Goal: Navigation & Orientation: Understand site structure

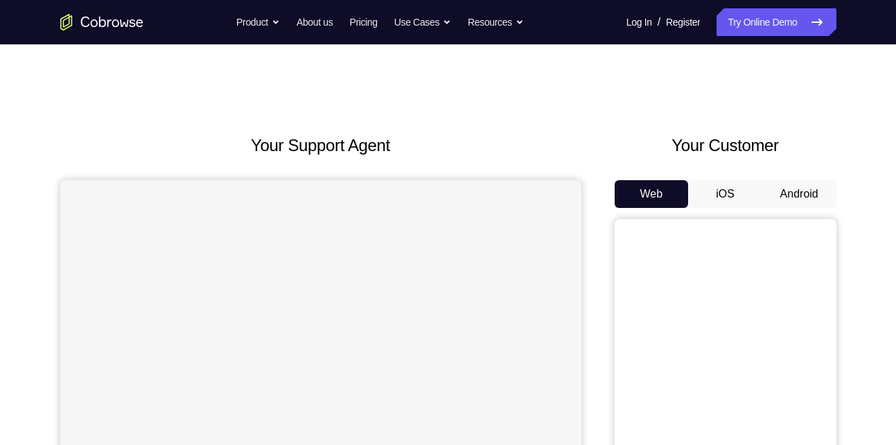
click at [812, 194] on button "Android" at bounding box center [799, 194] width 74 height 28
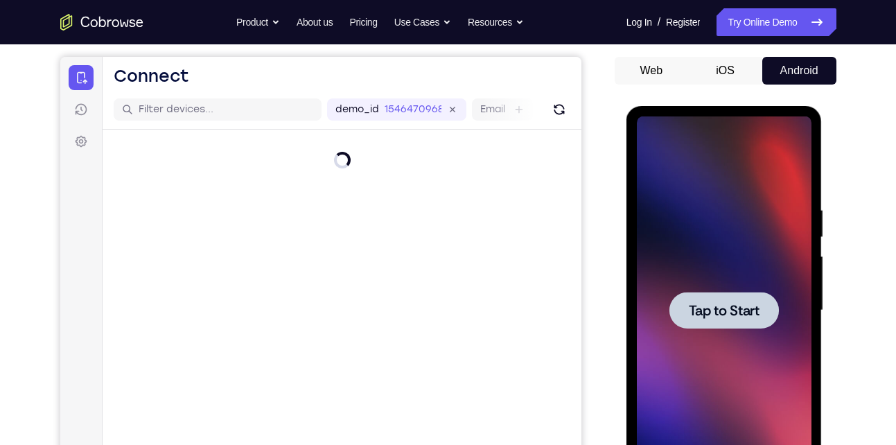
click at [746, 319] on div at bounding box center [724, 310] width 110 height 37
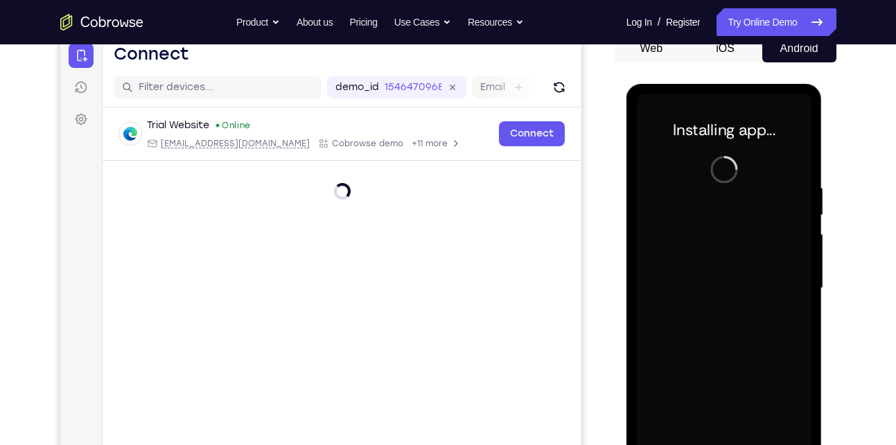
scroll to position [185, 0]
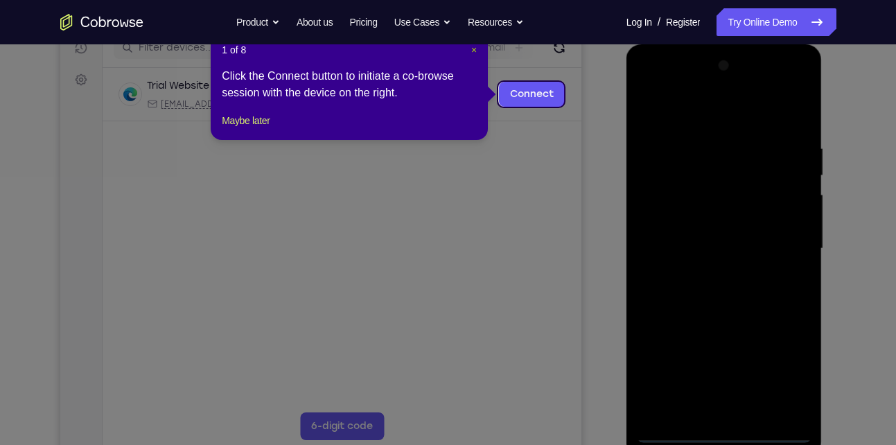
click at [474, 53] on span "×" at bounding box center [474, 49] width 6 height 11
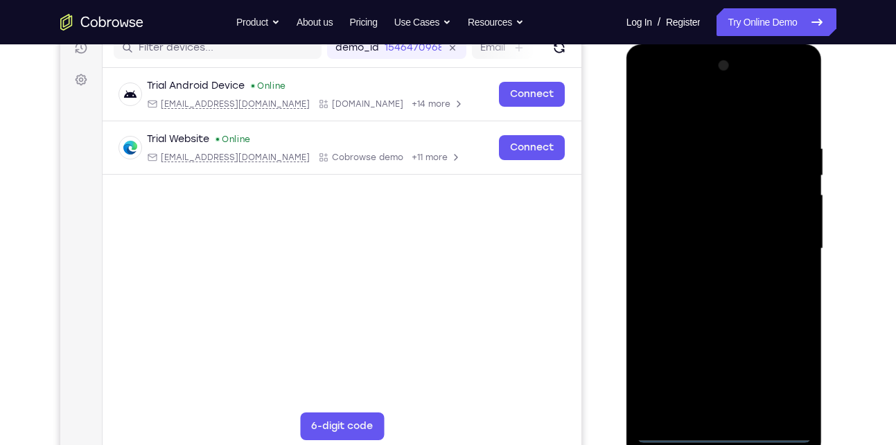
click at [725, 429] on div at bounding box center [724, 249] width 175 height 388
click at [790, 379] on div at bounding box center [724, 249] width 175 height 388
click at [760, 122] on div at bounding box center [724, 249] width 175 height 388
click at [782, 239] on div at bounding box center [724, 249] width 175 height 388
click at [742, 412] on div at bounding box center [724, 249] width 175 height 388
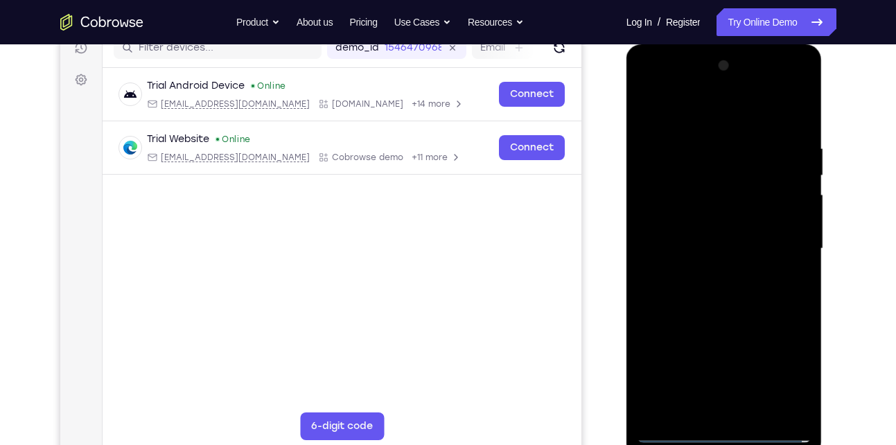
click at [714, 238] on div at bounding box center [724, 249] width 175 height 388
click at [688, 222] on div at bounding box center [724, 249] width 175 height 388
click at [701, 254] on div at bounding box center [724, 249] width 175 height 388
click at [722, 296] on div at bounding box center [724, 249] width 175 height 388
click at [723, 288] on div at bounding box center [724, 249] width 175 height 388
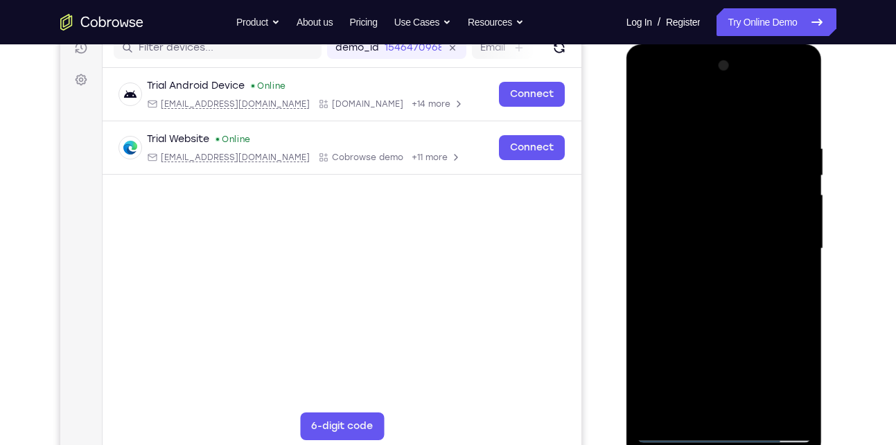
click at [788, 106] on div at bounding box center [724, 249] width 175 height 388
click at [794, 265] on div at bounding box center [724, 249] width 175 height 388
click at [764, 280] on div at bounding box center [724, 249] width 175 height 388
click at [803, 108] on div at bounding box center [724, 249] width 175 height 388
click at [856, 150] on div "Your Support Agent Your Customer Web iOS Android Next Steps We’d be happy to gi…" at bounding box center [448, 316] width 887 height 914
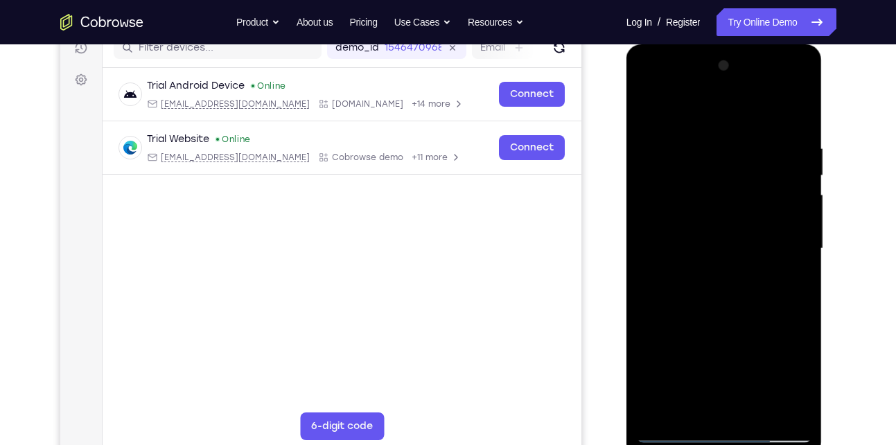
click at [697, 143] on div at bounding box center [724, 249] width 175 height 388
drag, startPoint x: 734, startPoint y: 256, endPoint x: 753, endPoint y: 92, distance: 165.4
click at [753, 92] on div at bounding box center [724, 249] width 175 height 388
click at [656, 105] on div at bounding box center [724, 249] width 175 height 388
click at [649, 109] on div at bounding box center [724, 249] width 175 height 388
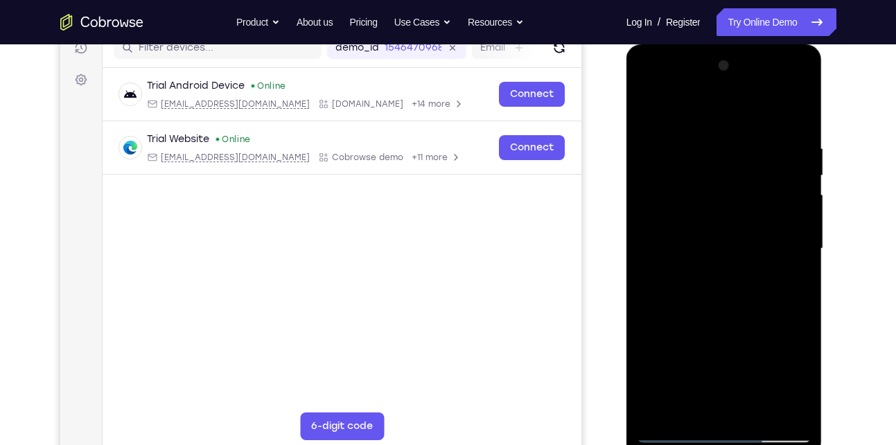
click at [649, 109] on div at bounding box center [724, 249] width 175 height 388
drag, startPoint x: 713, startPoint y: 248, endPoint x: 721, endPoint y: 200, distance: 48.4
click at [721, 200] on div at bounding box center [724, 249] width 175 height 388
click at [796, 216] on div at bounding box center [724, 249] width 175 height 388
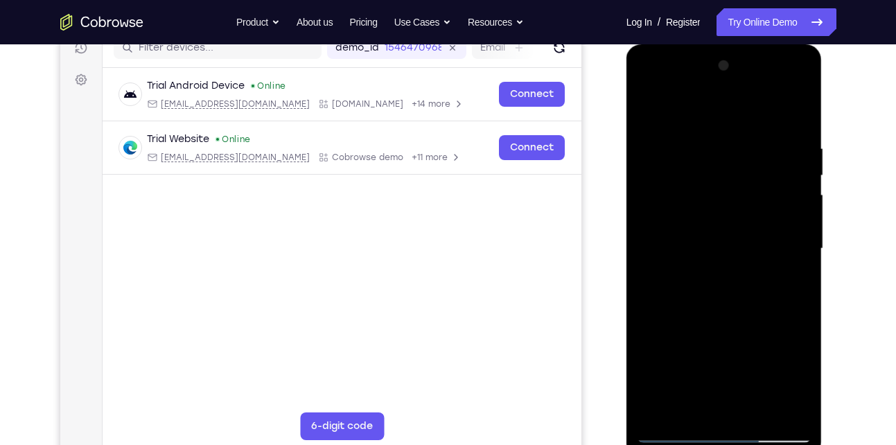
click at [796, 216] on div at bounding box center [724, 249] width 175 height 388
drag, startPoint x: 762, startPoint y: 266, endPoint x: 737, endPoint y: 107, distance: 160.7
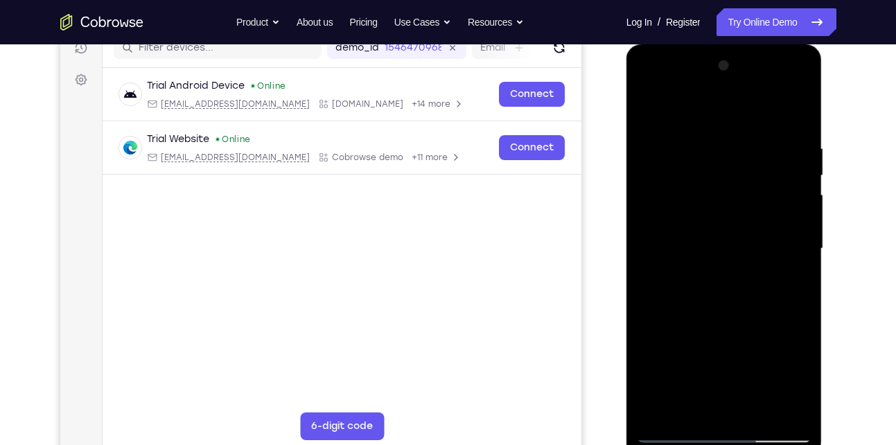
click at [737, 107] on div at bounding box center [724, 249] width 175 height 388
drag, startPoint x: 713, startPoint y: 258, endPoint x: 733, endPoint y: 144, distance: 115.4
click at [733, 144] on div at bounding box center [724, 249] width 175 height 388
drag, startPoint x: 712, startPoint y: 295, endPoint x: 723, endPoint y: 194, distance: 101.0
click at [723, 194] on div at bounding box center [724, 249] width 175 height 388
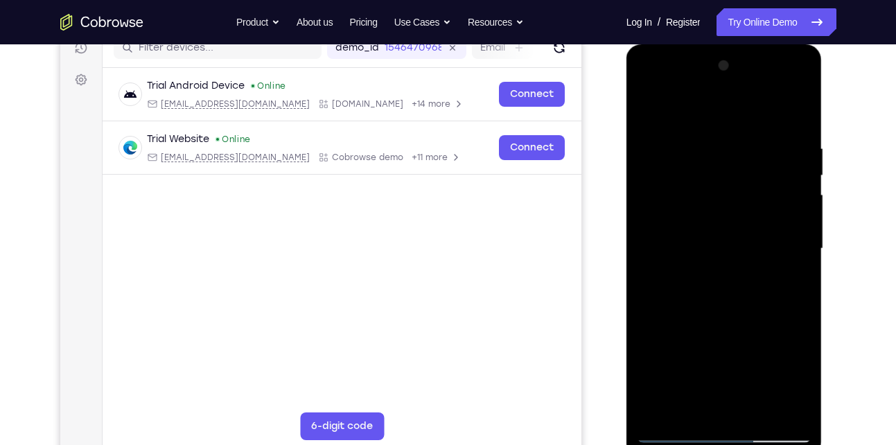
drag, startPoint x: 710, startPoint y: 304, endPoint x: 719, endPoint y: 266, distance: 39.0
click at [719, 266] on div at bounding box center [724, 249] width 175 height 388
drag, startPoint x: 740, startPoint y: 242, endPoint x: 780, endPoint y: 136, distance: 113.4
click at [780, 136] on div at bounding box center [724, 249] width 175 height 388
drag, startPoint x: 744, startPoint y: 295, endPoint x: 728, endPoint y: 171, distance: 124.4
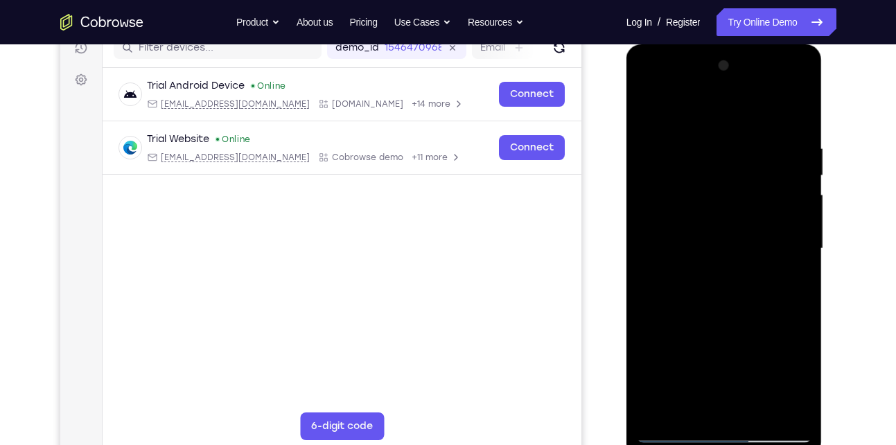
click at [728, 171] on div at bounding box center [724, 249] width 175 height 388
drag, startPoint x: 721, startPoint y: 288, endPoint x: 738, endPoint y: 145, distance: 143.7
click at [738, 145] on div at bounding box center [724, 249] width 175 height 388
drag, startPoint x: 724, startPoint y: 300, endPoint x: 711, endPoint y: 175, distance: 125.4
click at [711, 175] on div at bounding box center [724, 249] width 175 height 388
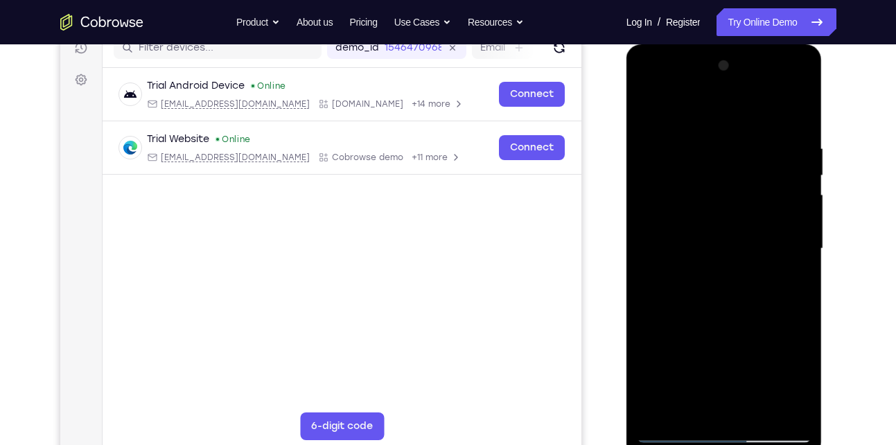
drag, startPoint x: 717, startPoint y: 304, endPoint x: 716, endPoint y: 164, distance: 140.7
click at [716, 164] on div at bounding box center [724, 249] width 175 height 388
drag, startPoint x: 726, startPoint y: 290, endPoint x: 726, endPoint y: 156, distance: 133.8
click at [726, 156] on div at bounding box center [724, 249] width 175 height 388
click at [796, 232] on div at bounding box center [724, 249] width 175 height 388
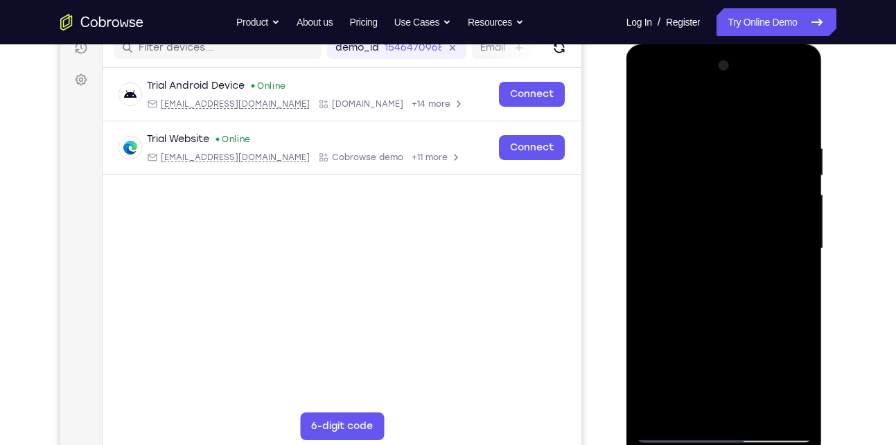
click at [800, 236] on div at bounding box center [724, 249] width 175 height 388
click at [804, 241] on div at bounding box center [724, 249] width 175 height 388
drag, startPoint x: 738, startPoint y: 277, endPoint x: 717, endPoint y: 166, distance: 112.1
click at [717, 166] on div at bounding box center [724, 249] width 175 height 388
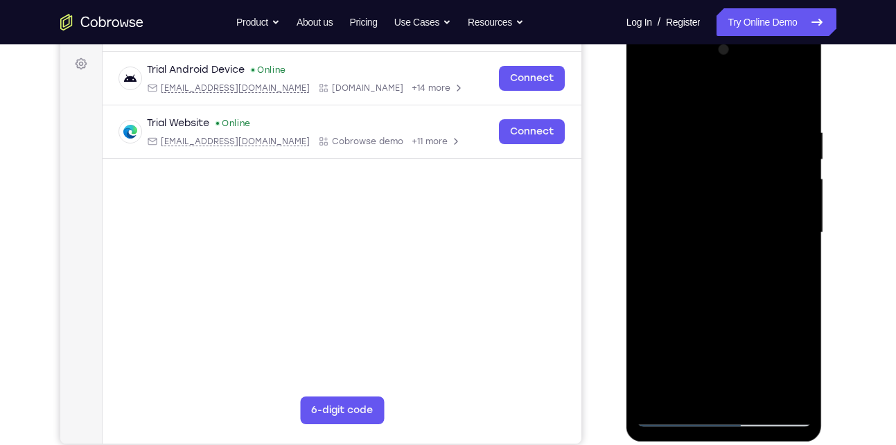
scroll to position [202, 0]
drag, startPoint x: 709, startPoint y: 234, endPoint x: 704, endPoint y: 128, distance: 106.1
click at [704, 128] on div at bounding box center [724, 232] width 175 height 388
drag, startPoint x: 753, startPoint y: 253, endPoint x: 733, endPoint y: 135, distance: 119.4
click at [733, 135] on div at bounding box center [724, 232] width 175 height 388
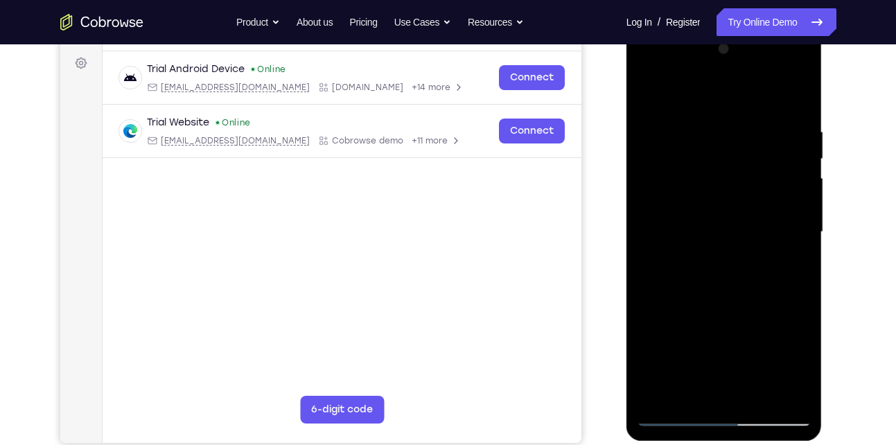
drag, startPoint x: 727, startPoint y: 279, endPoint x: 739, endPoint y: 146, distance: 133.6
click at [739, 146] on div at bounding box center [724, 232] width 175 height 388
drag, startPoint x: 709, startPoint y: 299, endPoint x: 726, endPoint y: 211, distance: 89.7
click at [726, 211] on div at bounding box center [724, 232] width 175 height 388
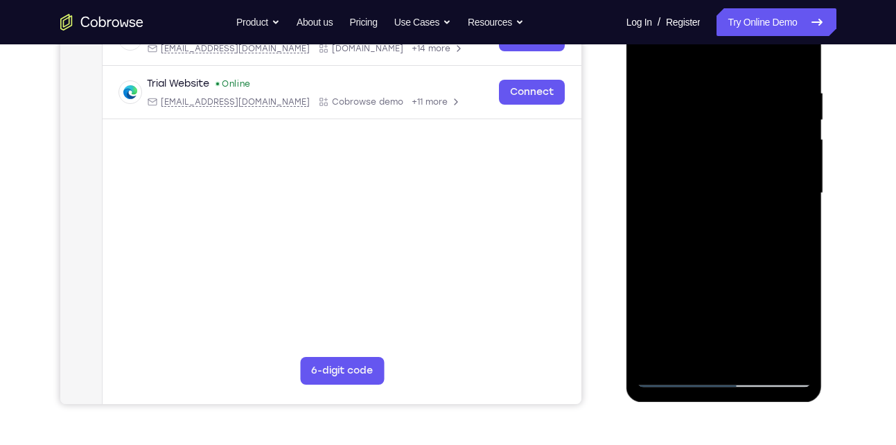
scroll to position [243, 0]
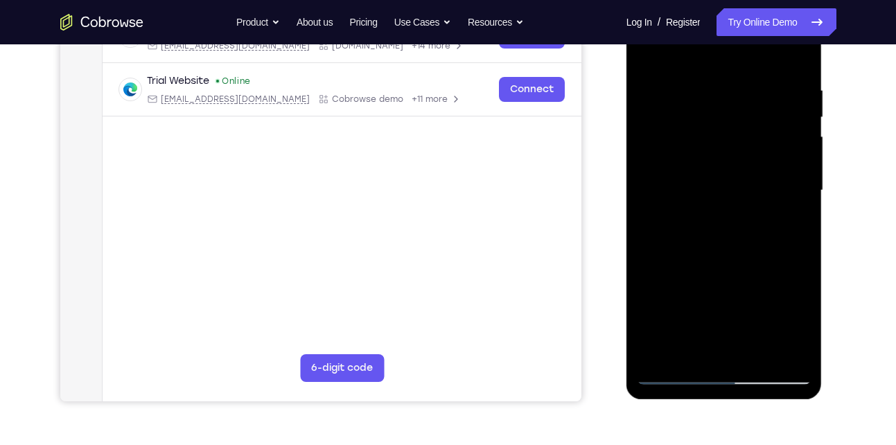
drag, startPoint x: 754, startPoint y: 230, endPoint x: 754, endPoint y: 126, distance: 104.0
click at [754, 126] on div at bounding box center [724, 191] width 175 height 388
drag, startPoint x: 732, startPoint y: 266, endPoint x: 746, endPoint y: 161, distance: 105.6
click at [746, 161] on div at bounding box center [724, 191] width 175 height 388
drag, startPoint x: 739, startPoint y: 264, endPoint x: 746, endPoint y: 241, distance: 24.1
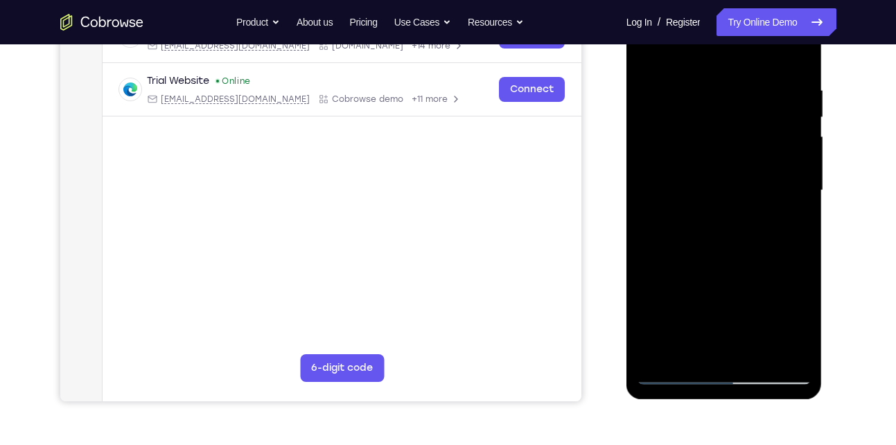
click at [746, 241] on div at bounding box center [724, 191] width 175 height 388
click at [790, 204] on div at bounding box center [724, 191] width 175 height 388
click at [800, 198] on div at bounding box center [724, 191] width 175 height 388
drag, startPoint x: 755, startPoint y: 263, endPoint x: 764, endPoint y: 136, distance: 127.9
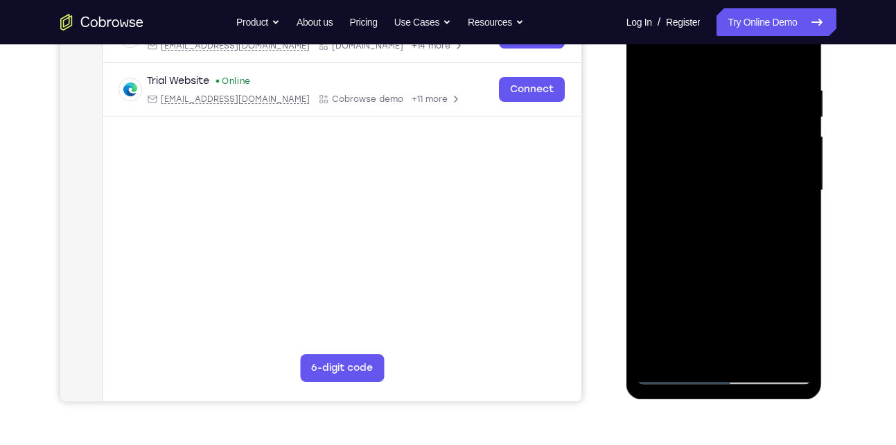
click at [764, 136] on div at bounding box center [724, 191] width 175 height 388
drag, startPoint x: 738, startPoint y: 274, endPoint x: 730, endPoint y: 150, distance: 125.0
click at [730, 150] on div at bounding box center [724, 191] width 175 height 388
drag, startPoint x: 760, startPoint y: 268, endPoint x: 761, endPoint y: 233, distance: 35.4
click at [761, 233] on div at bounding box center [724, 191] width 175 height 388
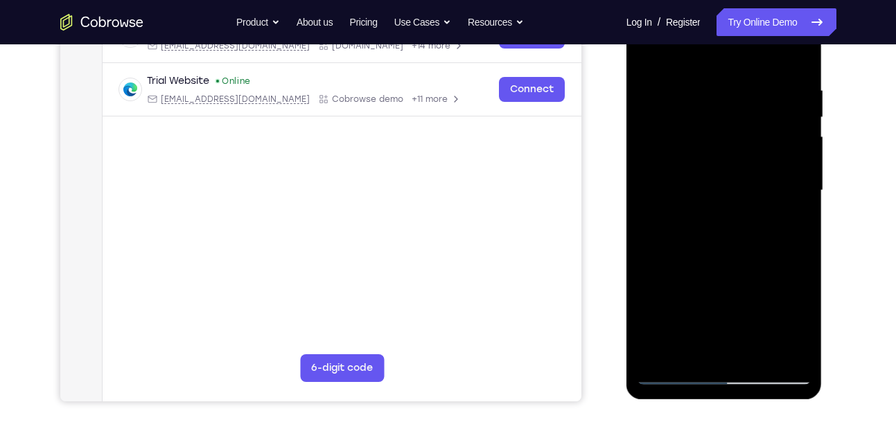
click at [796, 159] on div at bounding box center [724, 191] width 175 height 388
click at [650, 166] on div at bounding box center [724, 191] width 175 height 388
drag, startPoint x: 716, startPoint y: 266, endPoint x: 704, endPoint y: 153, distance: 113.6
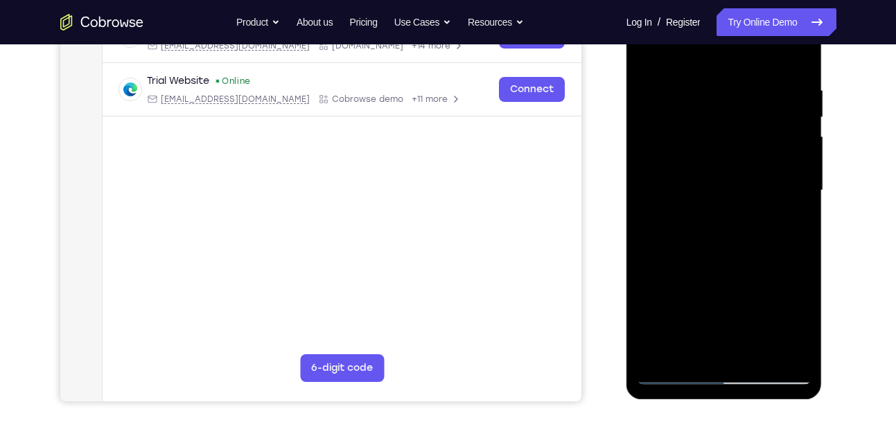
click at [704, 153] on div at bounding box center [724, 191] width 175 height 388
drag, startPoint x: 712, startPoint y: 254, endPoint x: 716, endPoint y: 117, distance: 136.6
click at [716, 117] on div at bounding box center [724, 191] width 175 height 388
drag, startPoint x: 721, startPoint y: 236, endPoint x: 724, endPoint y: 194, distance: 41.7
click at [724, 194] on div at bounding box center [724, 191] width 175 height 388
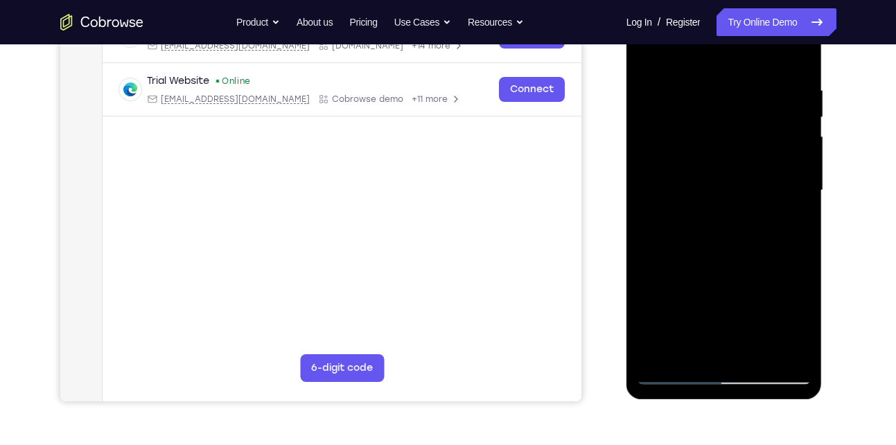
click at [790, 219] on div at bounding box center [724, 191] width 175 height 388
click at [800, 219] on div at bounding box center [724, 191] width 175 height 388
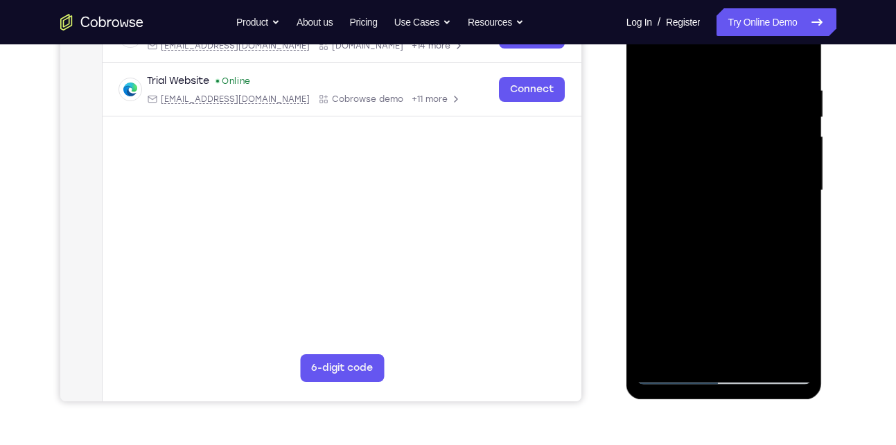
click at [800, 220] on div at bounding box center [724, 191] width 175 height 388
drag, startPoint x: 775, startPoint y: 254, endPoint x: 764, endPoint y: 85, distance: 168.7
click at [764, 85] on div at bounding box center [724, 191] width 175 height 388
drag, startPoint x: 746, startPoint y: 251, endPoint x: 739, endPoint y: 146, distance: 105.5
click at [739, 146] on div at bounding box center [724, 191] width 175 height 388
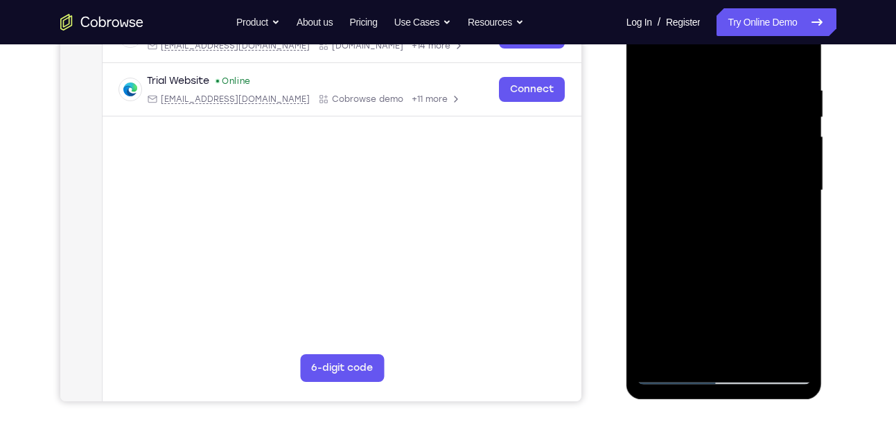
drag, startPoint x: 735, startPoint y: 274, endPoint x: 736, endPoint y: 179, distance: 95.0
click at [736, 179] on div at bounding box center [724, 191] width 175 height 388
drag, startPoint x: 742, startPoint y: 275, endPoint x: 735, endPoint y: 148, distance: 127.7
click at [735, 148] on div at bounding box center [724, 191] width 175 height 388
drag, startPoint x: 721, startPoint y: 281, endPoint x: 721, endPoint y: 155, distance: 125.4
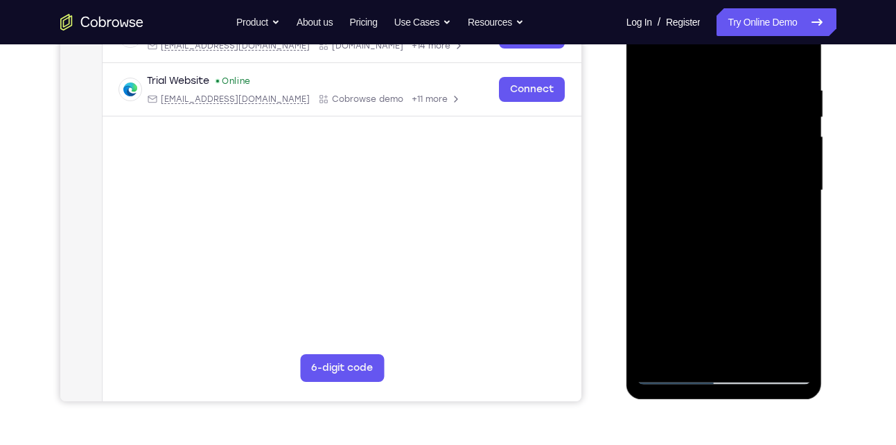
click at [721, 155] on div at bounding box center [724, 191] width 175 height 388
drag, startPoint x: 719, startPoint y: 262, endPoint x: 734, endPoint y: 151, distance: 111.9
click at [734, 151] on div at bounding box center [724, 191] width 175 height 388
drag, startPoint x: 730, startPoint y: 272, endPoint x: 728, endPoint y: 132, distance: 139.3
click at [728, 132] on div at bounding box center [724, 191] width 175 height 388
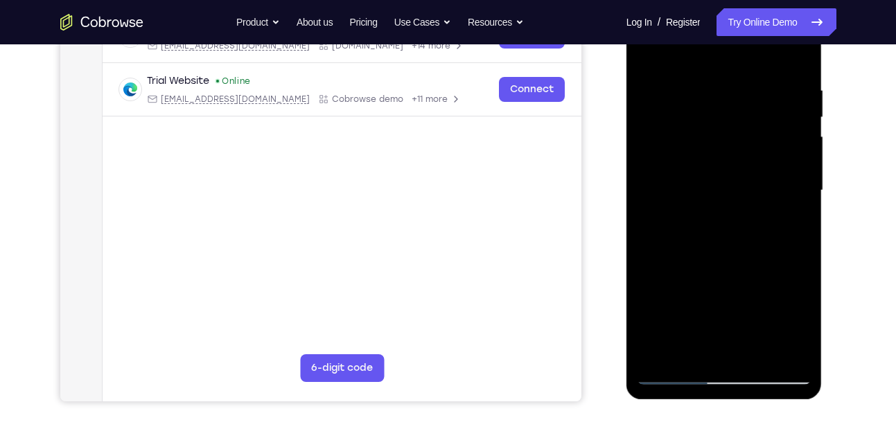
drag, startPoint x: 728, startPoint y: 255, endPoint x: 726, endPoint y: 168, distance: 87.3
click at [726, 168] on div at bounding box center [724, 191] width 175 height 388
drag, startPoint x: 729, startPoint y: 292, endPoint x: 724, endPoint y: 242, distance: 50.8
click at [724, 242] on div at bounding box center [724, 191] width 175 height 388
drag, startPoint x: 729, startPoint y: 297, endPoint x: 728, endPoint y: 156, distance: 141.4
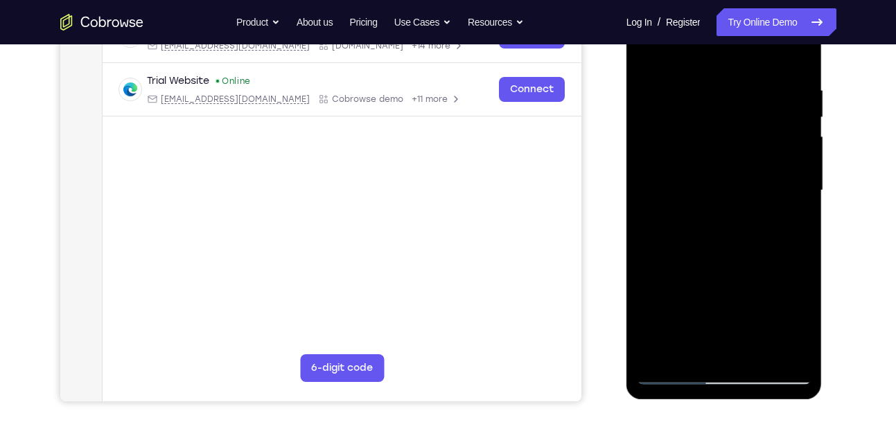
click at [728, 156] on div at bounding box center [724, 191] width 175 height 388
drag, startPoint x: 735, startPoint y: 269, endPoint x: 745, endPoint y: 151, distance: 118.3
click at [745, 151] on div at bounding box center [724, 191] width 175 height 388
drag, startPoint x: 736, startPoint y: 271, endPoint x: 732, endPoint y: 209, distance: 62.5
click at [732, 209] on div at bounding box center [724, 191] width 175 height 388
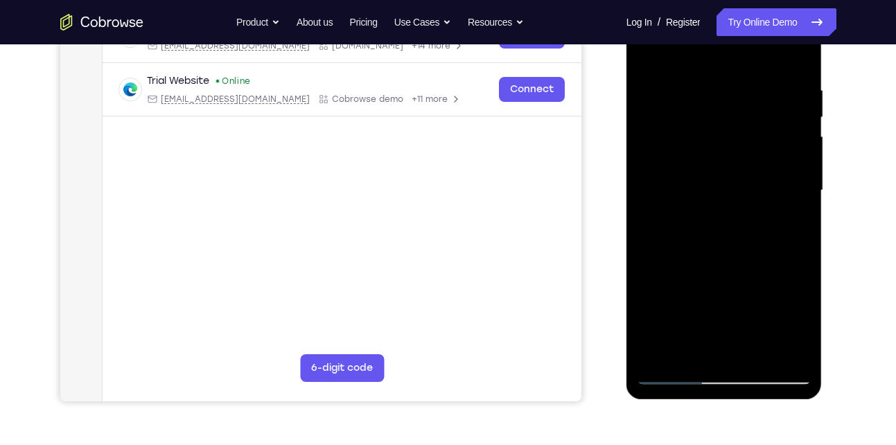
drag, startPoint x: 742, startPoint y: 271, endPoint x: 735, endPoint y: 204, distance: 67.6
click at [735, 204] on div at bounding box center [724, 191] width 175 height 388
drag, startPoint x: 734, startPoint y: 284, endPoint x: 742, endPoint y: 170, distance: 114.0
click at [742, 170] on div at bounding box center [724, 191] width 175 height 388
drag, startPoint x: 730, startPoint y: 274, endPoint x: 737, endPoint y: 239, distance: 35.2
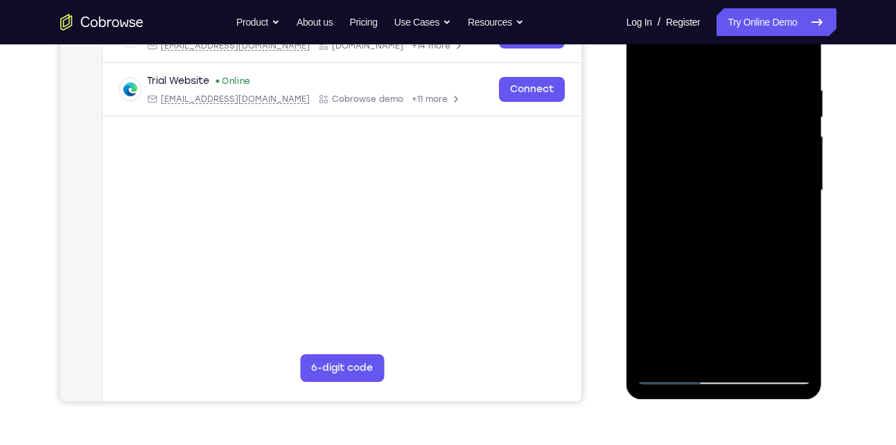
click at [737, 239] on div at bounding box center [724, 191] width 175 height 388
click at [798, 247] on div at bounding box center [724, 191] width 175 height 388
drag, startPoint x: 735, startPoint y: 279, endPoint x: 713, endPoint y: 148, distance: 132.7
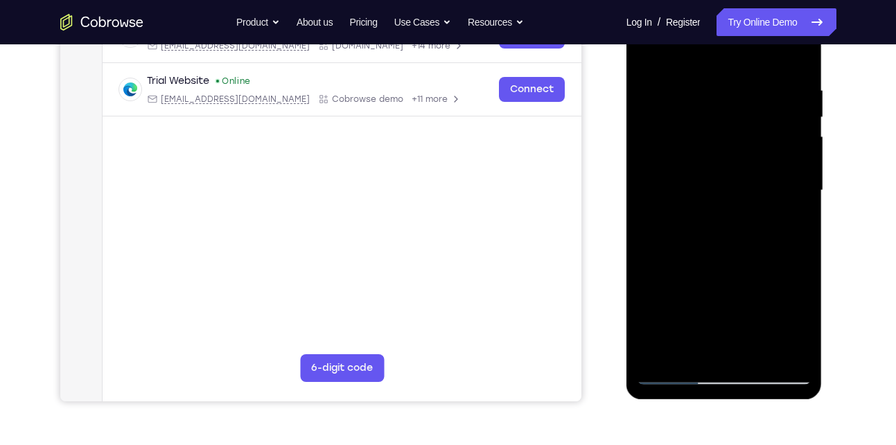
click at [713, 148] on div at bounding box center [724, 191] width 175 height 388
drag, startPoint x: 715, startPoint y: 273, endPoint x: 724, endPoint y: 146, distance: 127.8
click at [724, 146] on div at bounding box center [724, 191] width 175 height 388
drag, startPoint x: 718, startPoint y: 277, endPoint x: 744, endPoint y: 137, distance: 141.6
click at [744, 137] on div at bounding box center [724, 191] width 175 height 388
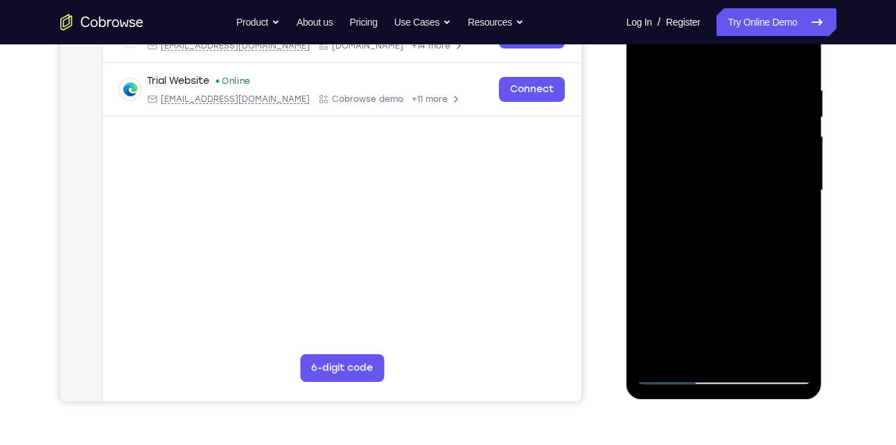
drag, startPoint x: 762, startPoint y: 265, endPoint x: 757, endPoint y: 135, distance: 130.4
click at [757, 135] on div at bounding box center [724, 191] width 175 height 388
drag, startPoint x: 732, startPoint y: 289, endPoint x: 737, endPoint y: 186, distance: 102.7
click at [737, 186] on div at bounding box center [724, 191] width 175 height 388
drag, startPoint x: 742, startPoint y: 288, endPoint x: 757, endPoint y: 125, distance: 164.3
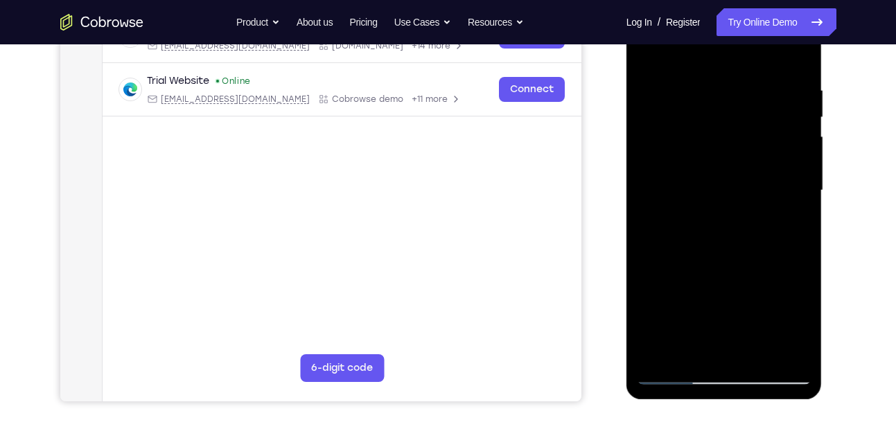
click at [757, 125] on div at bounding box center [724, 191] width 175 height 388
drag, startPoint x: 743, startPoint y: 254, endPoint x: 733, endPoint y: 137, distance: 117.6
click at [733, 137] on div at bounding box center [724, 191] width 175 height 388
drag, startPoint x: 762, startPoint y: 268, endPoint x: 759, endPoint y: 193, distance: 74.9
click at [759, 193] on div at bounding box center [724, 191] width 175 height 388
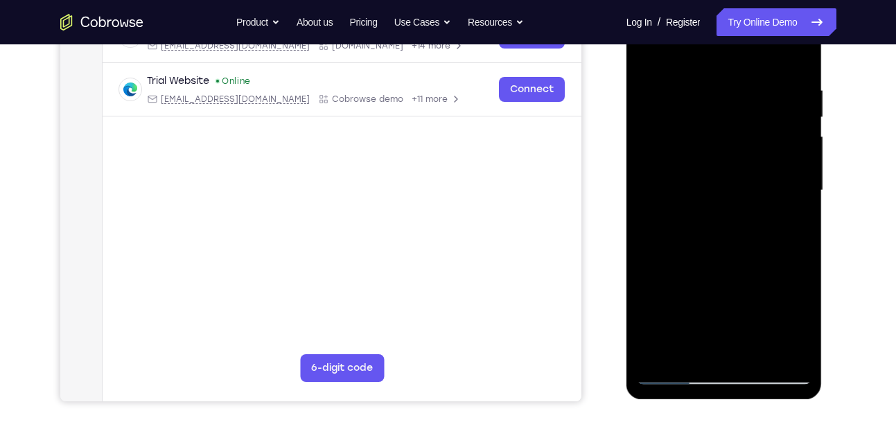
drag, startPoint x: 759, startPoint y: 282, endPoint x: 764, endPoint y: 204, distance: 77.8
click at [764, 204] on div at bounding box center [724, 191] width 175 height 388
drag, startPoint x: 753, startPoint y: 266, endPoint x: 746, endPoint y: 148, distance: 118.0
click at [746, 148] on div at bounding box center [724, 191] width 175 height 388
drag, startPoint x: 746, startPoint y: 259, endPoint x: 745, endPoint y: 230, distance: 28.4
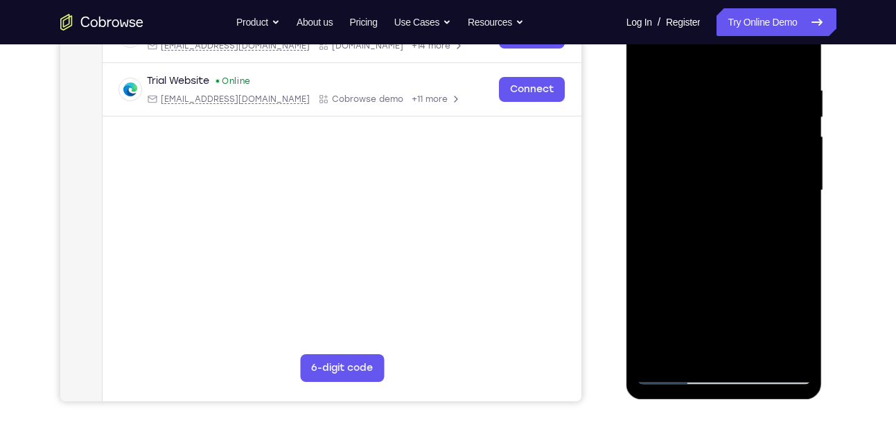
click at [745, 230] on div at bounding box center [724, 191] width 175 height 388
drag, startPoint x: 757, startPoint y: 292, endPoint x: 767, endPoint y: 130, distance: 161.8
click at [767, 130] on div at bounding box center [724, 191] width 175 height 388
drag, startPoint x: 760, startPoint y: 245, endPoint x: 744, endPoint y: 134, distance: 111.3
click at [744, 134] on div at bounding box center [724, 191] width 175 height 388
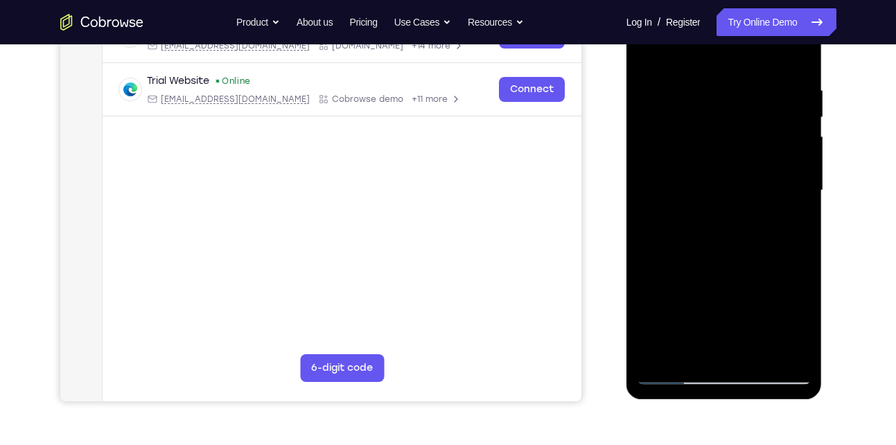
click at [790, 232] on div at bounding box center [724, 191] width 175 height 388
drag, startPoint x: 769, startPoint y: 227, endPoint x: 769, endPoint y: 201, distance: 26.3
click at [769, 201] on div at bounding box center [724, 191] width 175 height 388
click at [796, 216] on div at bounding box center [724, 191] width 175 height 388
click at [800, 215] on div at bounding box center [724, 191] width 175 height 388
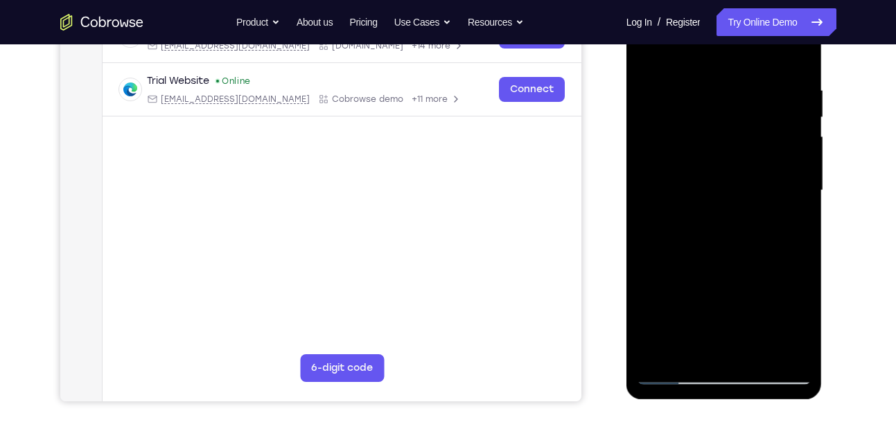
click at [800, 215] on div at bounding box center [724, 191] width 175 height 388
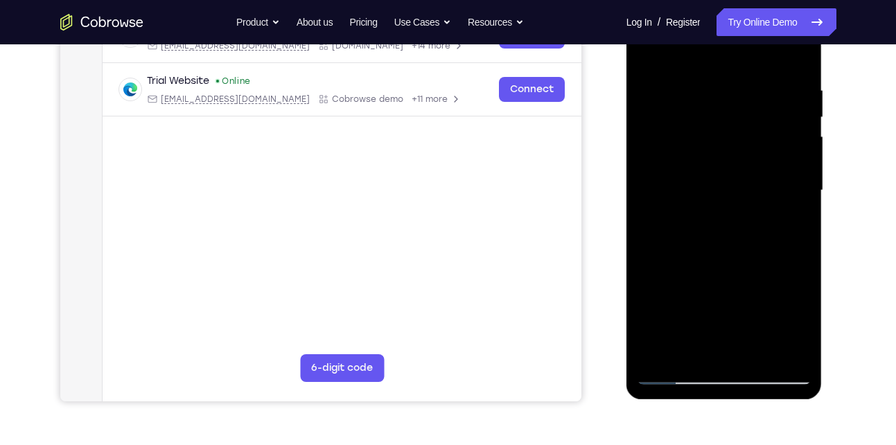
drag, startPoint x: 748, startPoint y: 300, endPoint x: 738, endPoint y: 150, distance: 150.1
click at [738, 150] on div at bounding box center [724, 191] width 175 height 388
drag, startPoint x: 723, startPoint y: 269, endPoint x: 716, endPoint y: 121, distance: 148.5
click at [716, 121] on div at bounding box center [724, 191] width 175 height 388
drag, startPoint x: 727, startPoint y: 258, endPoint x: 724, endPoint y: 145, distance: 113.0
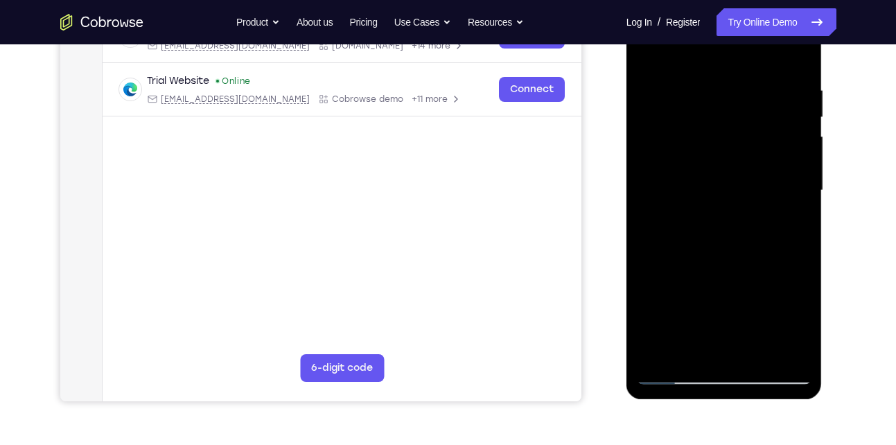
click at [724, 145] on div at bounding box center [724, 191] width 175 height 388
drag, startPoint x: 772, startPoint y: 258, endPoint x: 751, endPoint y: 116, distance: 143.0
click at [751, 116] on div at bounding box center [724, 191] width 175 height 388
drag, startPoint x: 755, startPoint y: 287, endPoint x: 738, endPoint y: 137, distance: 150.6
click at [738, 137] on div at bounding box center [724, 191] width 175 height 388
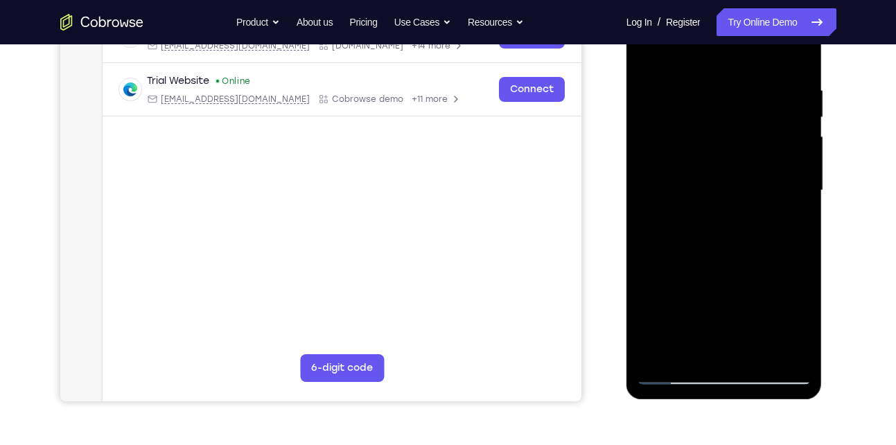
drag, startPoint x: 744, startPoint y: 234, endPoint x: 746, endPoint y: 187, distance: 47.1
click at [746, 187] on div at bounding box center [724, 191] width 175 height 388
click at [798, 229] on div at bounding box center [724, 191] width 175 height 388
click at [800, 233] on div at bounding box center [724, 191] width 175 height 388
drag, startPoint x: 769, startPoint y: 277, endPoint x: 746, endPoint y: 137, distance: 142.5
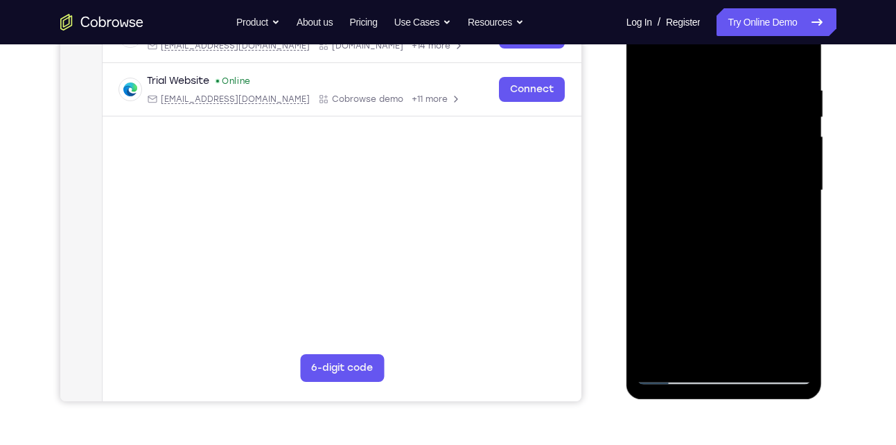
click at [746, 137] on div at bounding box center [724, 191] width 175 height 388
drag, startPoint x: 751, startPoint y: 243, endPoint x: 749, endPoint y: 125, distance: 117.1
click at [749, 125] on div at bounding box center [724, 191] width 175 height 388
drag, startPoint x: 721, startPoint y: 278, endPoint x: 732, endPoint y: 209, distance: 69.4
click at [732, 209] on div at bounding box center [724, 191] width 175 height 388
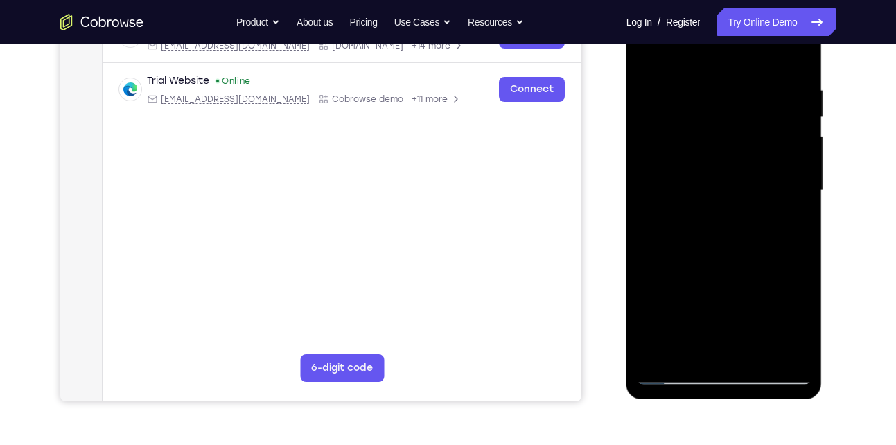
drag, startPoint x: 728, startPoint y: 279, endPoint x: 728, endPoint y: 162, distance: 116.4
click at [728, 162] on div at bounding box center [724, 191] width 175 height 388
drag, startPoint x: 728, startPoint y: 261, endPoint x: 756, endPoint y: 146, distance: 119.0
click at [756, 146] on div at bounding box center [724, 191] width 175 height 388
drag, startPoint x: 735, startPoint y: 285, endPoint x: 758, endPoint y: 159, distance: 128.3
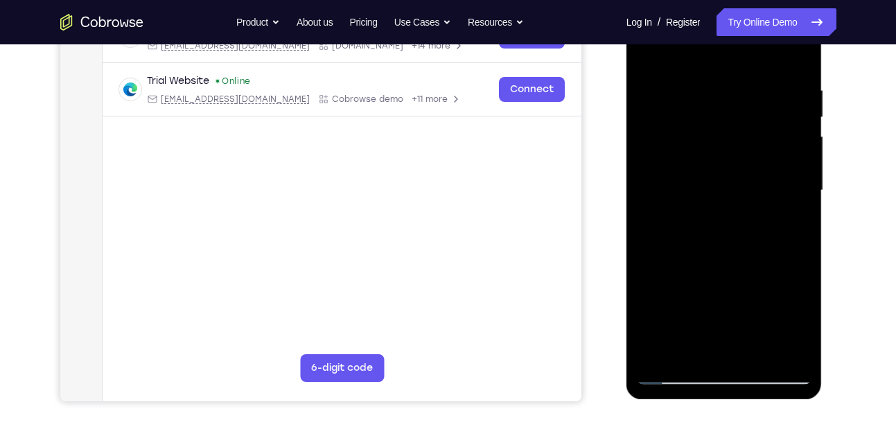
click at [758, 159] on div at bounding box center [724, 191] width 175 height 388
drag, startPoint x: 731, startPoint y: 272, endPoint x: 751, endPoint y: 134, distance: 138.7
click at [751, 134] on div at bounding box center [724, 191] width 175 height 388
drag, startPoint x: 730, startPoint y: 252, endPoint x: 752, endPoint y: 114, distance: 139.0
click at [752, 114] on div at bounding box center [724, 191] width 175 height 388
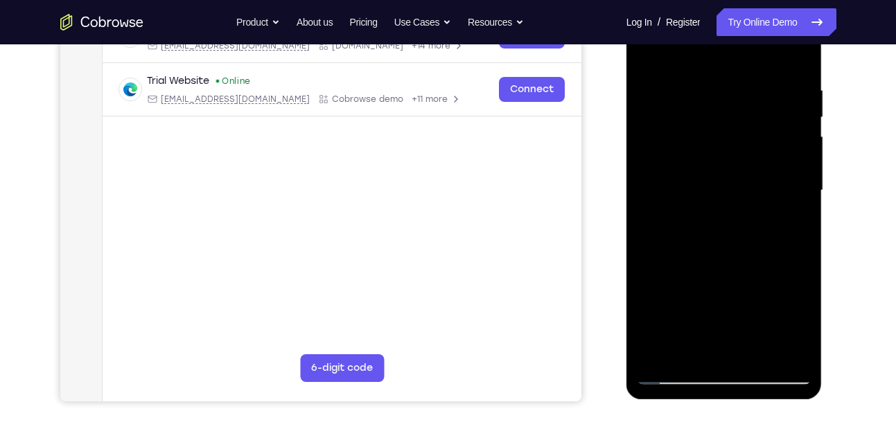
drag, startPoint x: 739, startPoint y: 274, endPoint x: 734, endPoint y: 141, distance: 133.8
click at [734, 141] on div at bounding box center [724, 191] width 175 height 388
drag, startPoint x: 752, startPoint y: 253, endPoint x: 754, endPoint y: 148, distance: 104.7
click at [754, 148] on div at bounding box center [724, 191] width 175 height 388
drag, startPoint x: 753, startPoint y: 246, endPoint x: 730, endPoint y: 60, distance: 187.1
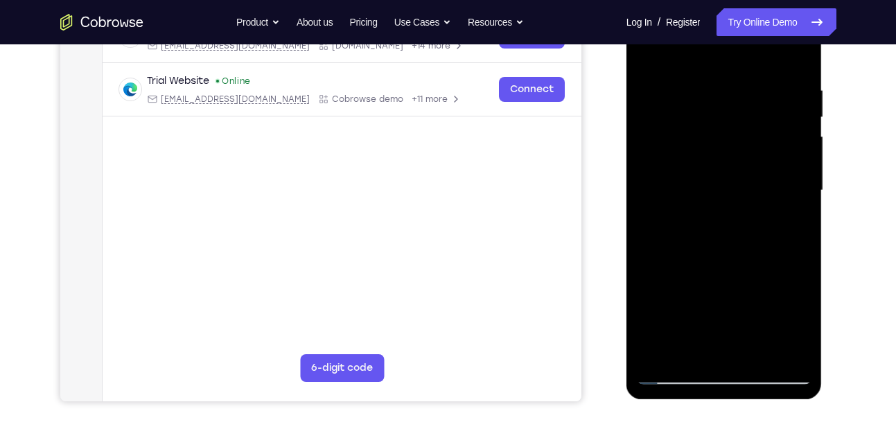
click at [730, 60] on div at bounding box center [724, 191] width 175 height 388
drag, startPoint x: 732, startPoint y: 212, endPoint x: 737, endPoint y: 128, distance: 84.7
click at [737, 128] on div at bounding box center [724, 191] width 175 height 388
drag, startPoint x: 751, startPoint y: 261, endPoint x: 741, endPoint y: 132, distance: 128.6
click at [741, 132] on div at bounding box center [724, 191] width 175 height 388
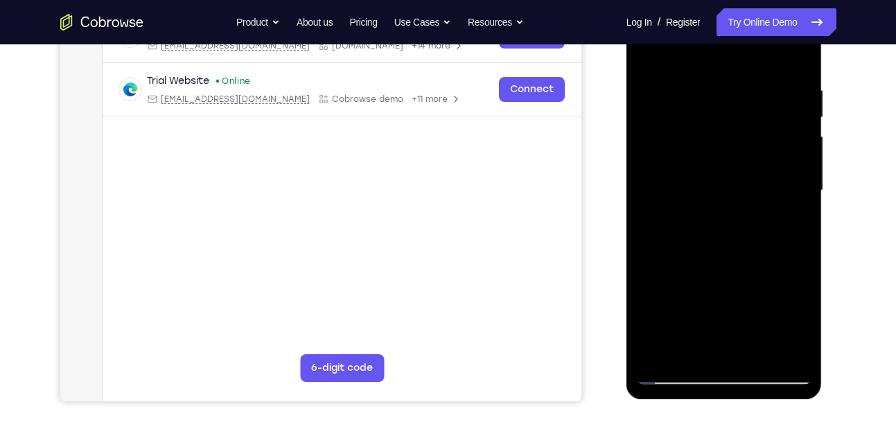
drag, startPoint x: 741, startPoint y: 252, endPoint x: 735, endPoint y: 143, distance: 109.7
click at [735, 143] on div at bounding box center [724, 191] width 175 height 388
drag, startPoint x: 729, startPoint y: 254, endPoint x: 731, endPoint y: 179, distance: 74.2
click at [731, 179] on div at bounding box center [724, 191] width 175 height 388
click at [800, 179] on div at bounding box center [724, 191] width 175 height 388
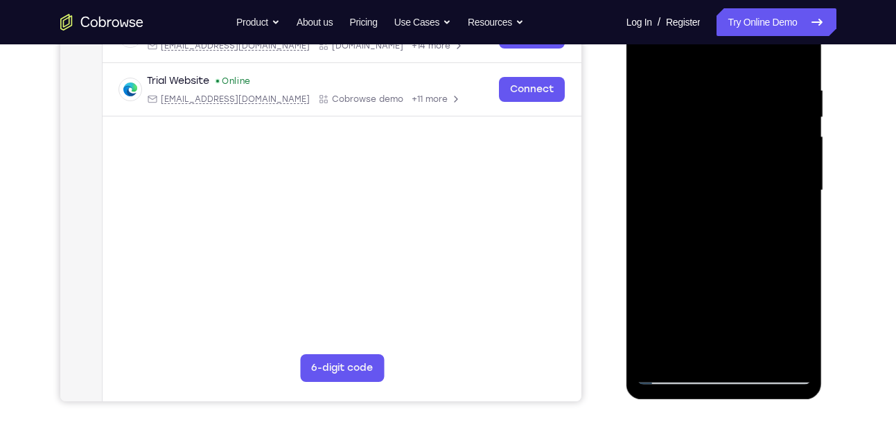
click at [800, 179] on div at bounding box center [724, 191] width 175 height 388
click at [801, 178] on div at bounding box center [724, 191] width 175 height 388
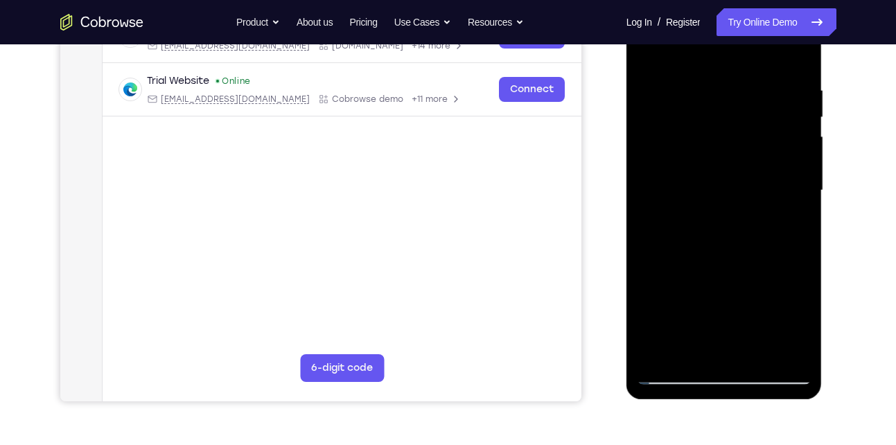
drag, startPoint x: 762, startPoint y: 249, endPoint x: 750, endPoint y: 69, distance: 180.6
click at [750, 69] on div at bounding box center [724, 191] width 175 height 388
